Goal: Browse casually

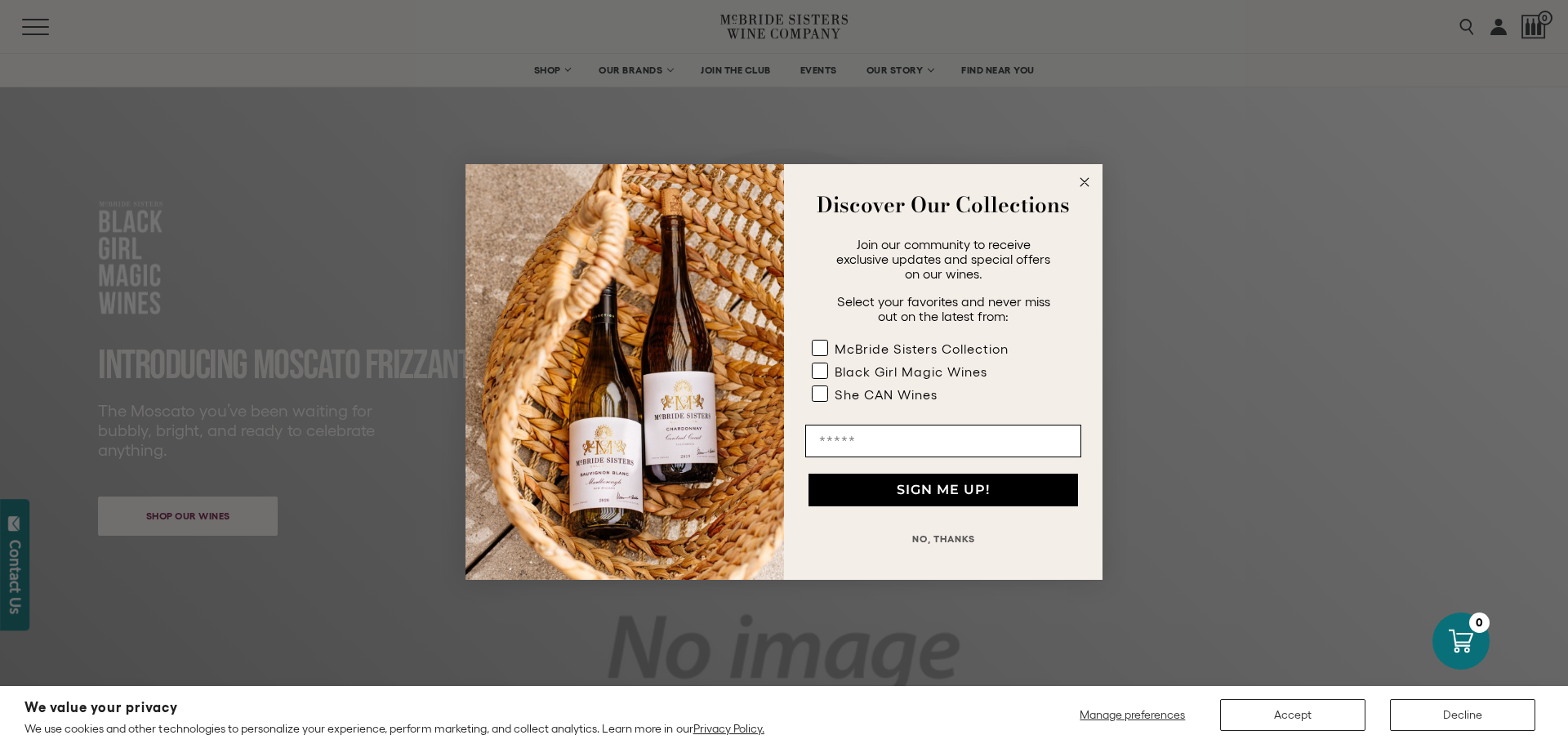
click at [1086, 181] on icon "Close dialog" at bounding box center [1084, 182] width 8 height 8
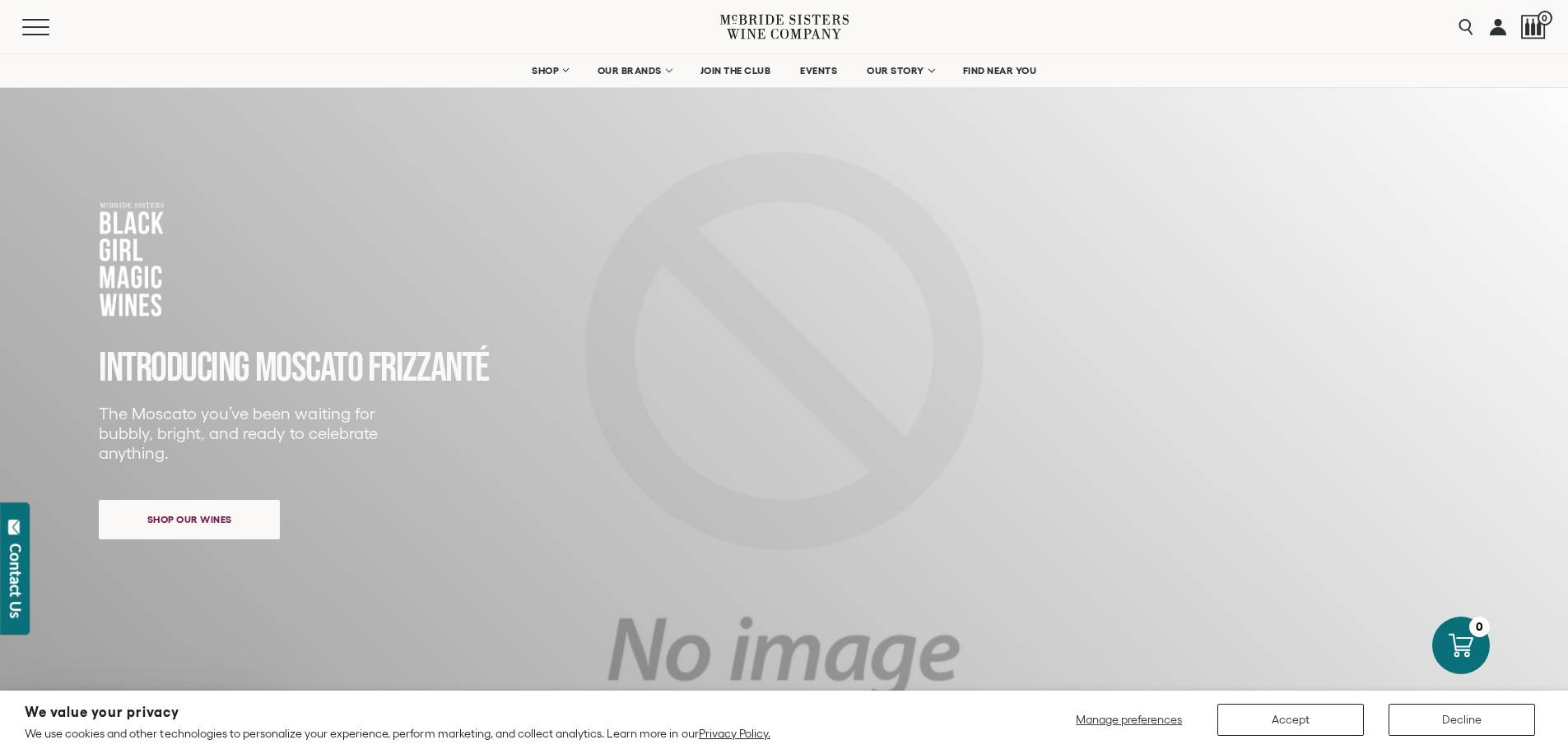
click at [726, 44] on icon at bounding box center [784, 26] width 129 height 46
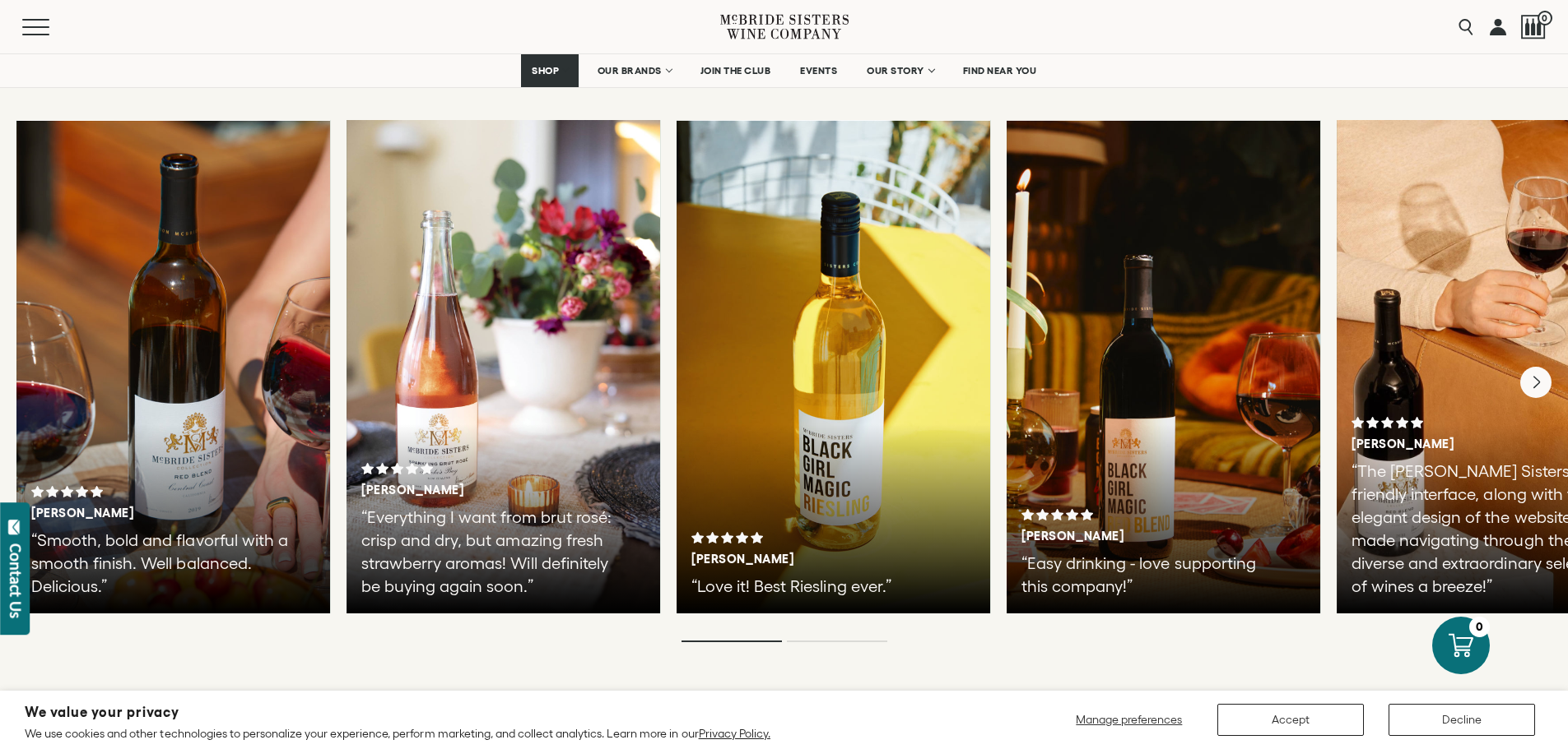
scroll to position [2796, 0]
